Goal: Task Accomplishment & Management: Use online tool/utility

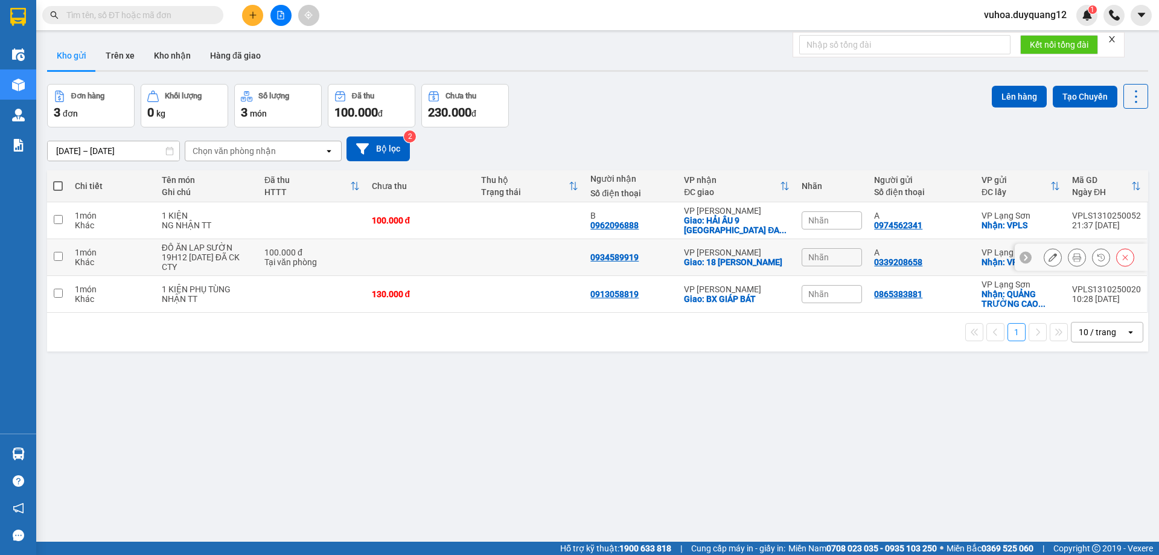
click at [59, 255] on input "checkbox" at bounding box center [58, 256] width 9 height 9
checkbox input "true"
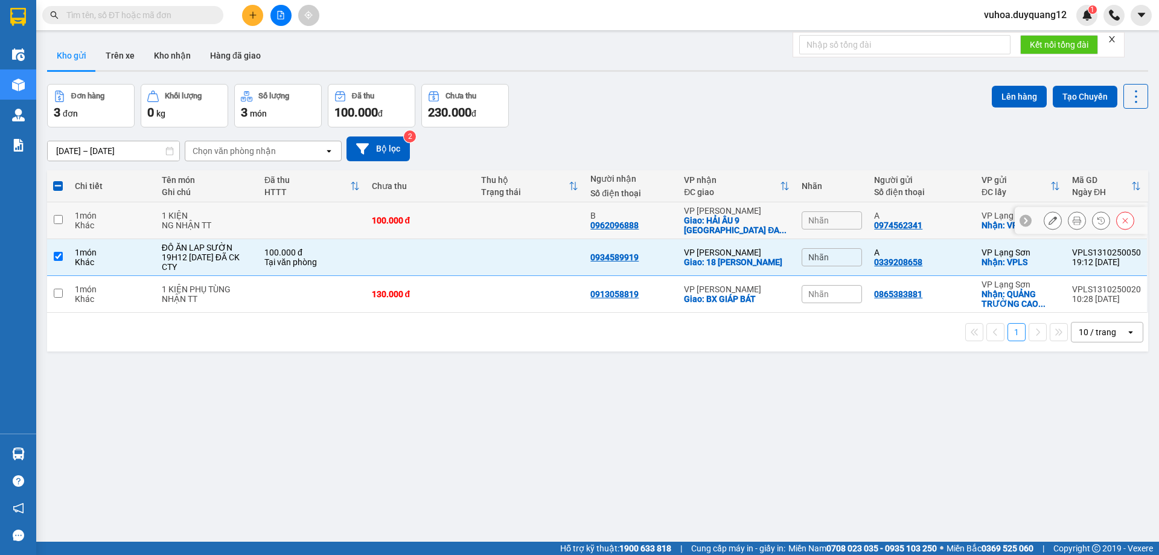
click at [59, 218] on input "checkbox" at bounding box center [58, 219] width 9 height 9
checkbox input "true"
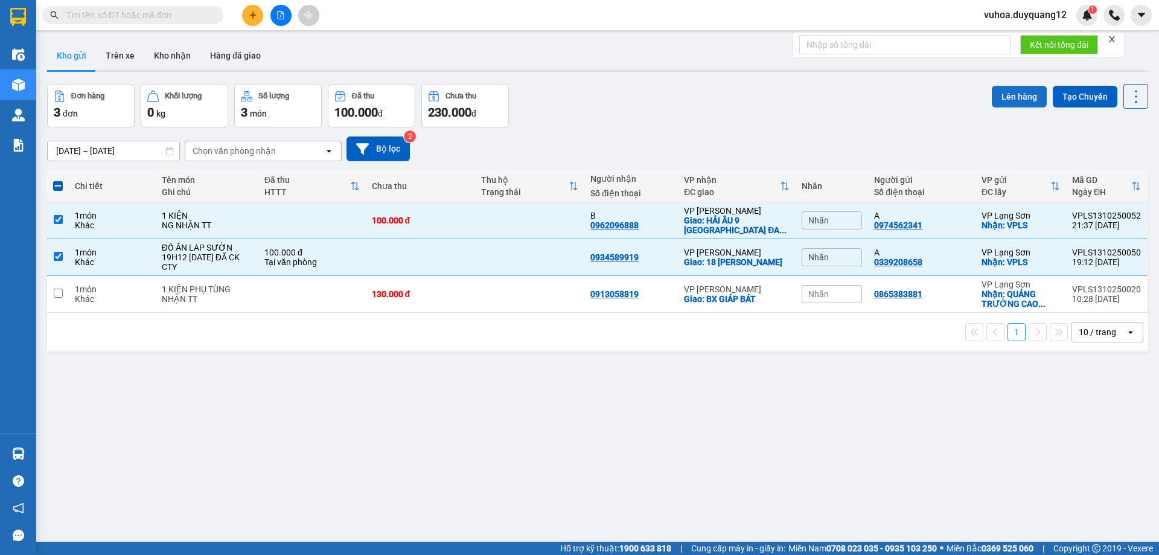
click at [1004, 91] on button "Lên hàng" at bounding box center [1019, 97] width 55 height 22
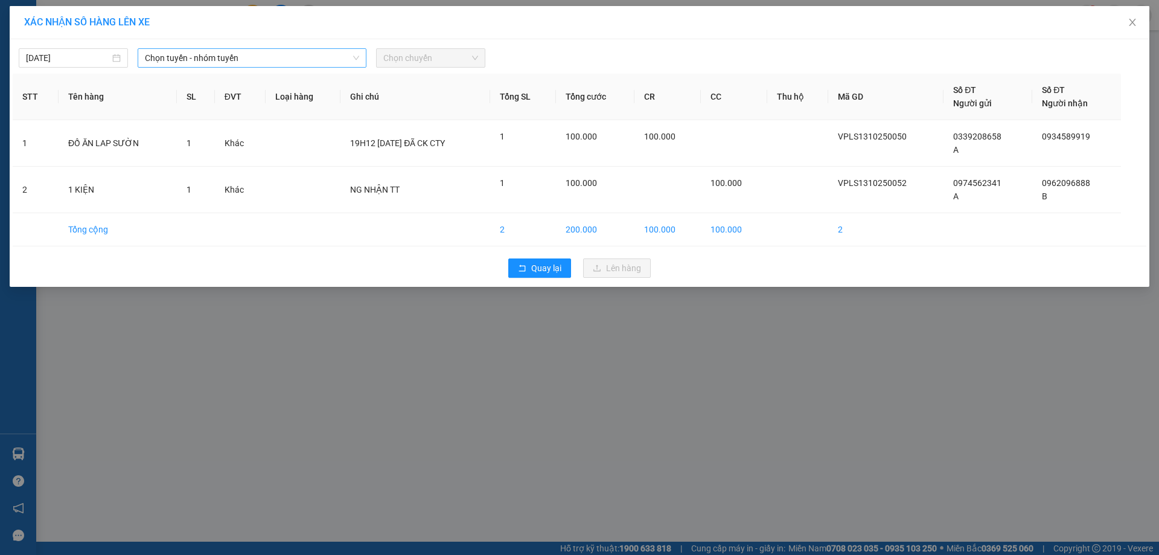
click at [231, 54] on span "Chọn tuyến - nhóm tuyến" at bounding box center [252, 58] width 214 height 18
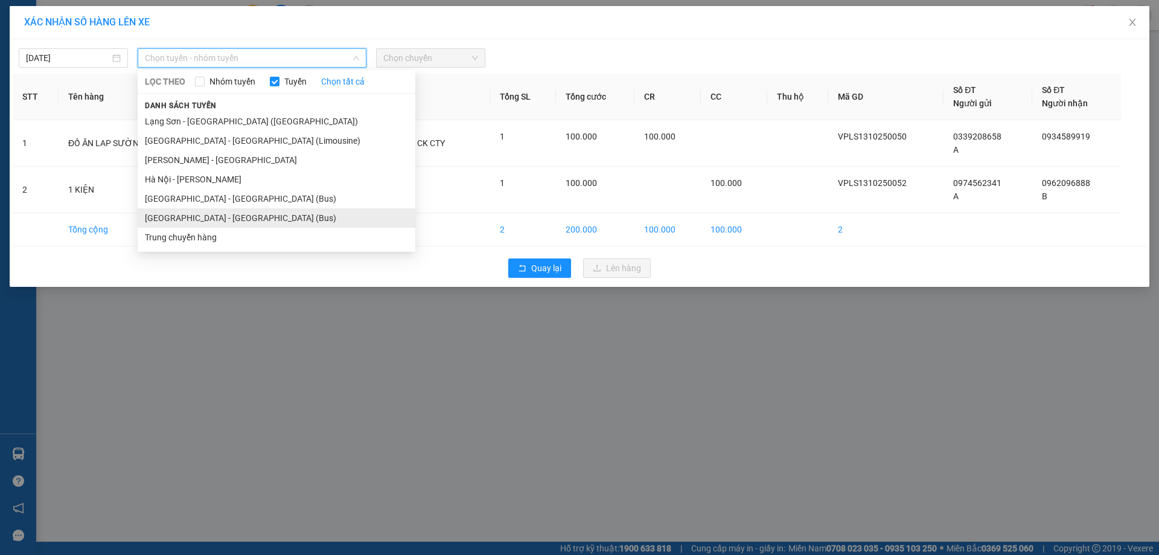
click at [205, 215] on li "[GEOGRAPHIC_DATA] - [GEOGRAPHIC_DATA] (Bus)" at bounding box center [277, 217] width 278 height 19
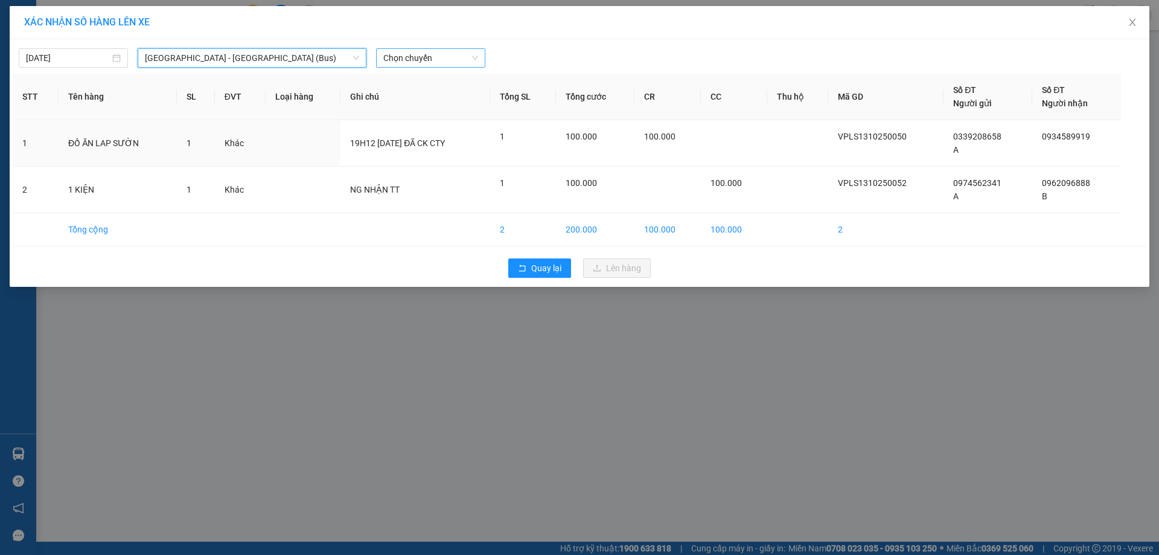
click at [459, 57] on span "Chọn chuyến" at bounding box center [430, 58] width 95 height 18
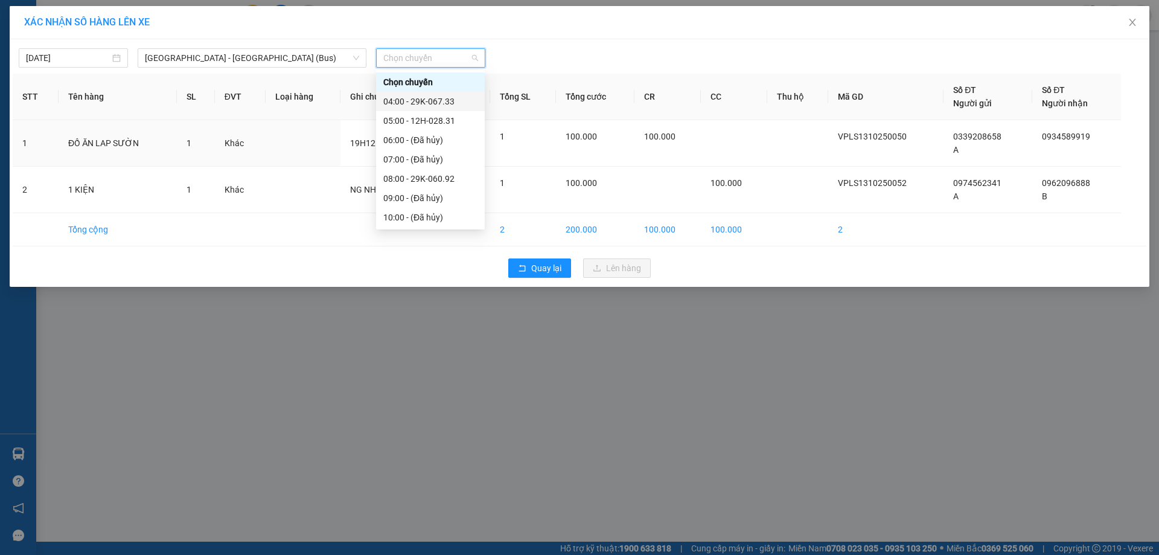
click at [455, 101] on div "04:00 - 29K-067.33" at bounding box center [430, 101] width 94 height 13
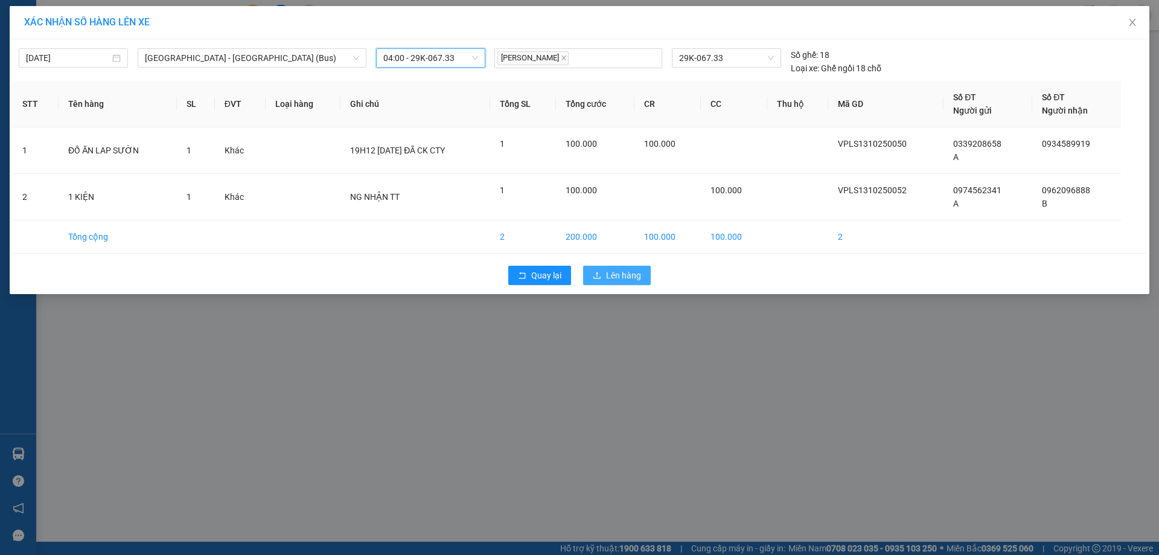
click at [620, 278] on span "Lên hàng" at bounding box center [623, 275] width 35 height 13
